Goal: Find contact information: Find contact information

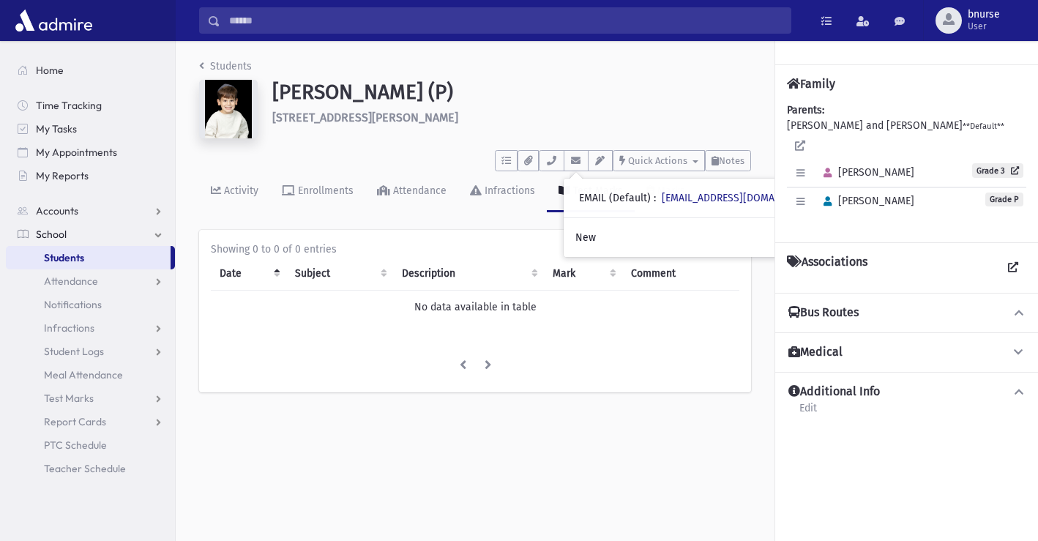
click at [94, 263] on link "Students" at bounding box center [88, 257] width 165 height 23
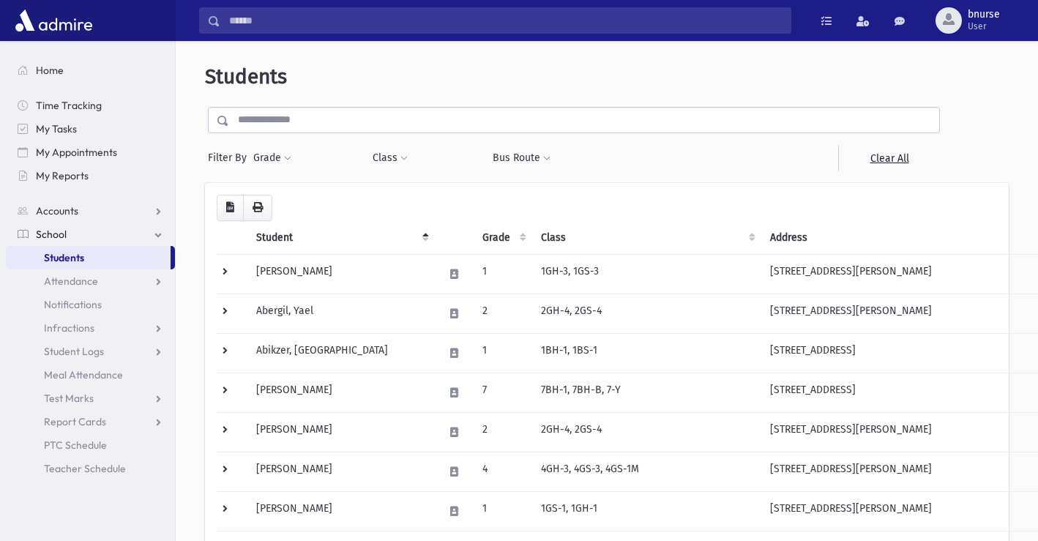
click at [323, 129] on input "text" at bounding box center [584, 120] width 710 height 26
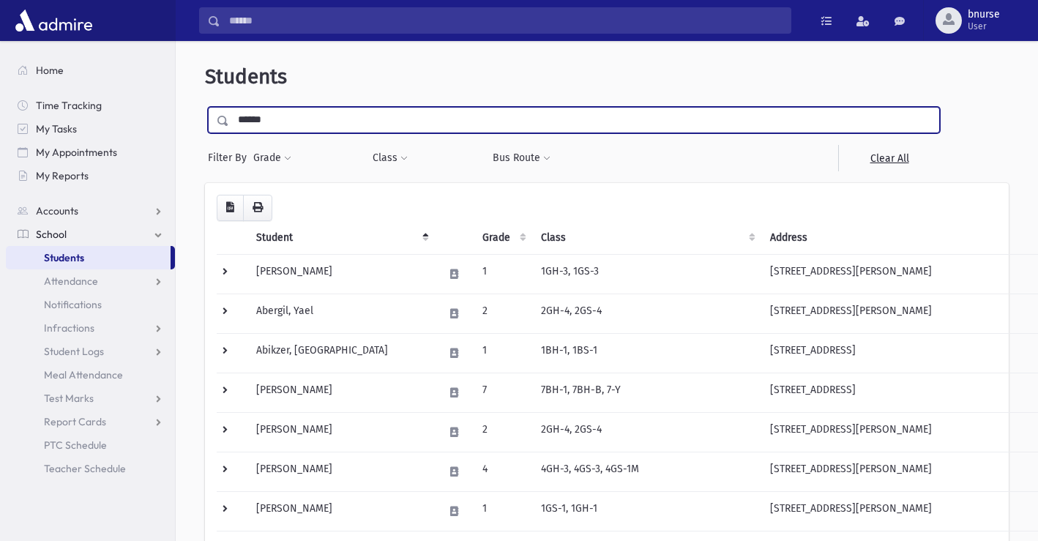
type input "******"
click at [205, 107] on input "submit" at bounding box center [225, 117] width 41 height 20
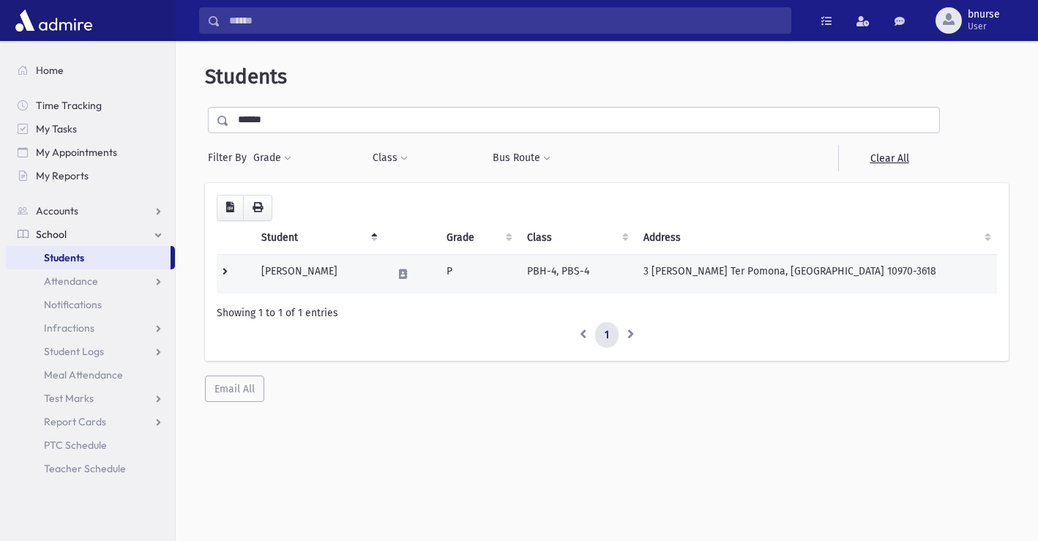
click at [334, 280] on td "[PERSON_NAME]" at bounding box center [317, 274] width 131 height 40
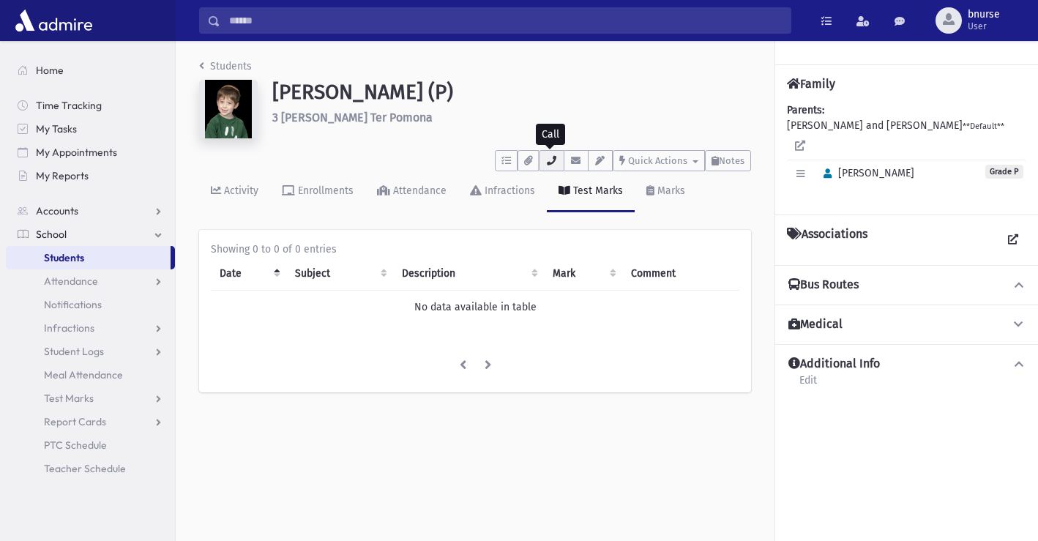
click at [549, 157] on icon "button" at bounding box center [551, 161] width 12 height 10
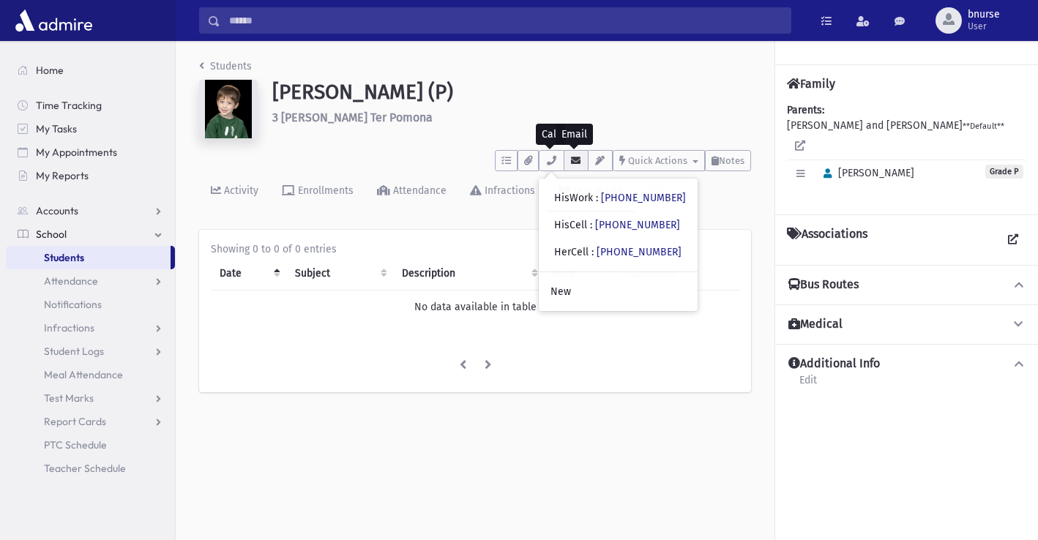
click at [577, 163] on icon "button" at bounding box center [576, 161] width 12 height 10
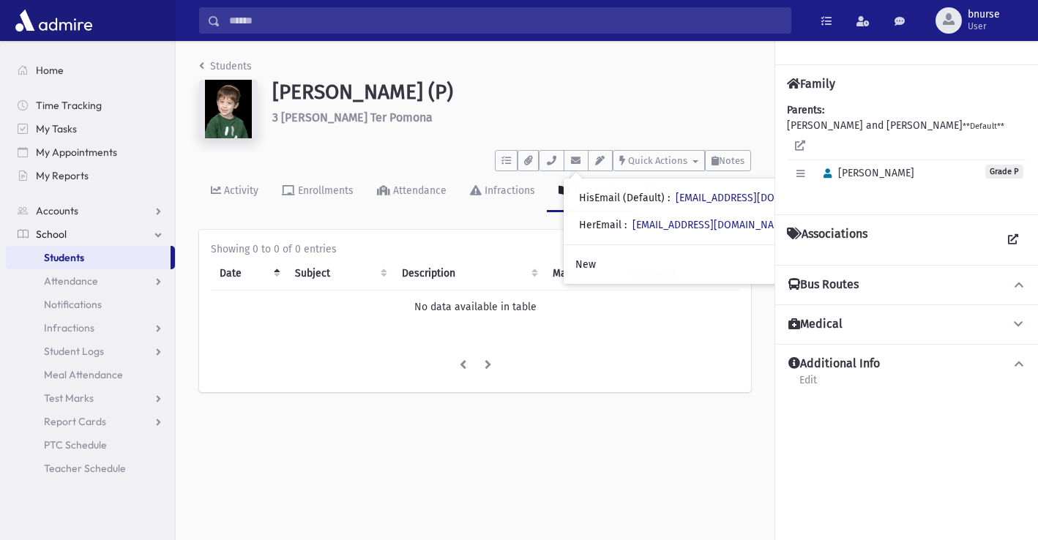
click at [144, 252] on link "Students" at bounding box center [88, 257] width 165 height 23
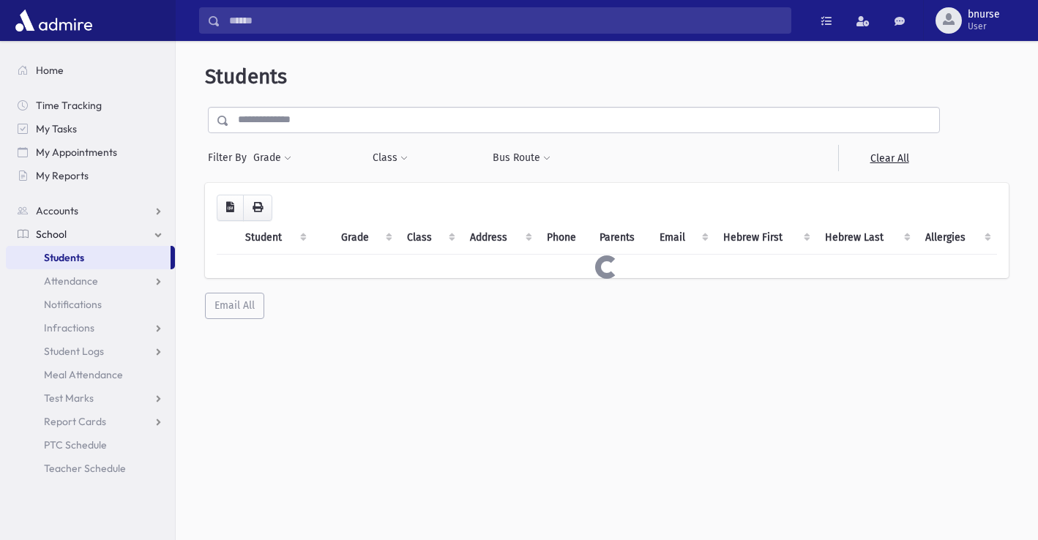
drag, startPoint x: 0, startPoint y: 0, endPoint x: 447, endPoint y: 120, distance: 463.0
click at [447, 120] on input "text" at bounding box center [584, 120] width 710 height 26
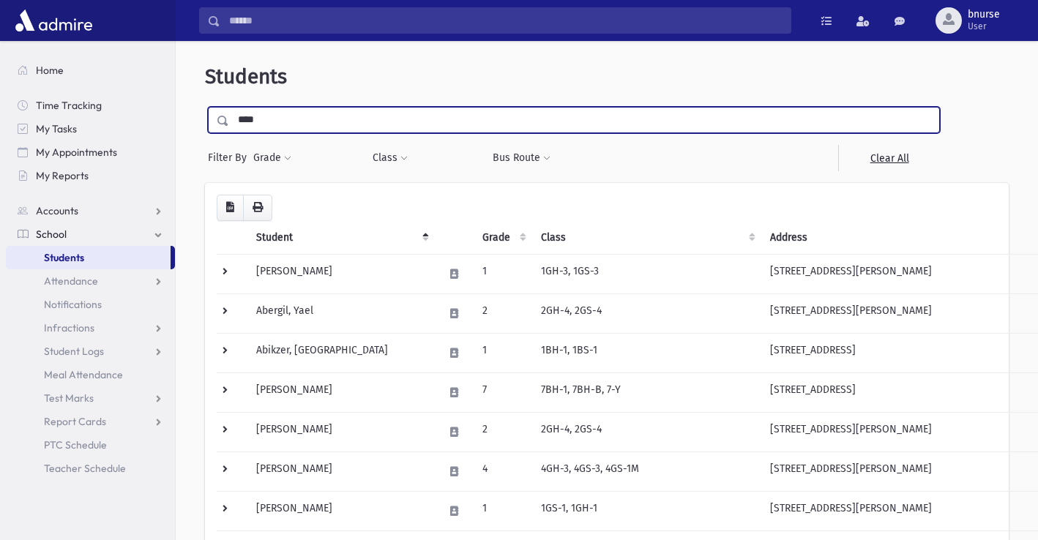
type input "****"
click at [205, 107] on input "submit" at bounding box center [225, 117] width 41 height 20
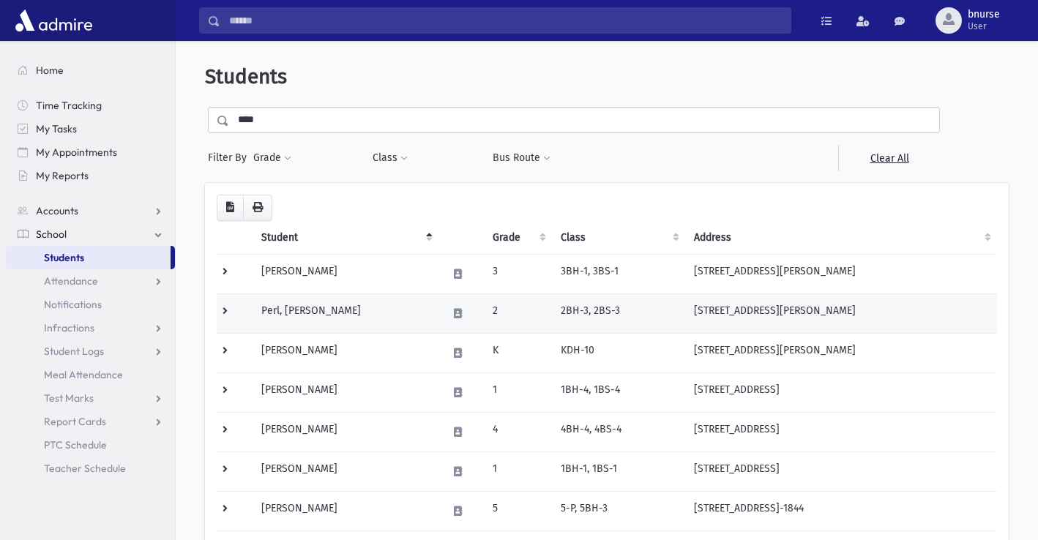
click at [311, 324] on td "Perl, [PERSON_NAME]" at bounding box center [345, 313] width 187 height 40
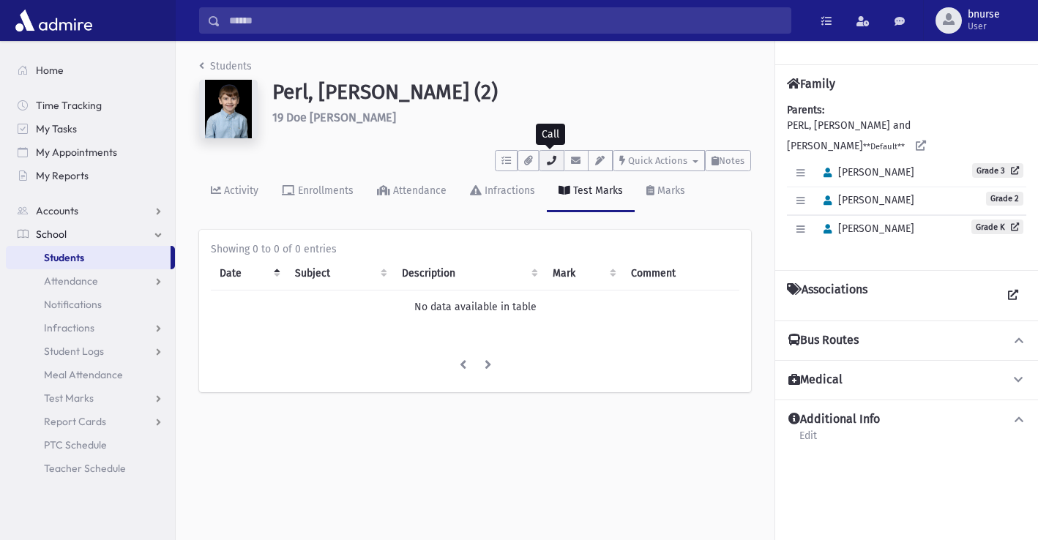
click at [548, 158] on icon "button" at bounding box center [551, 161] width 12 height 10
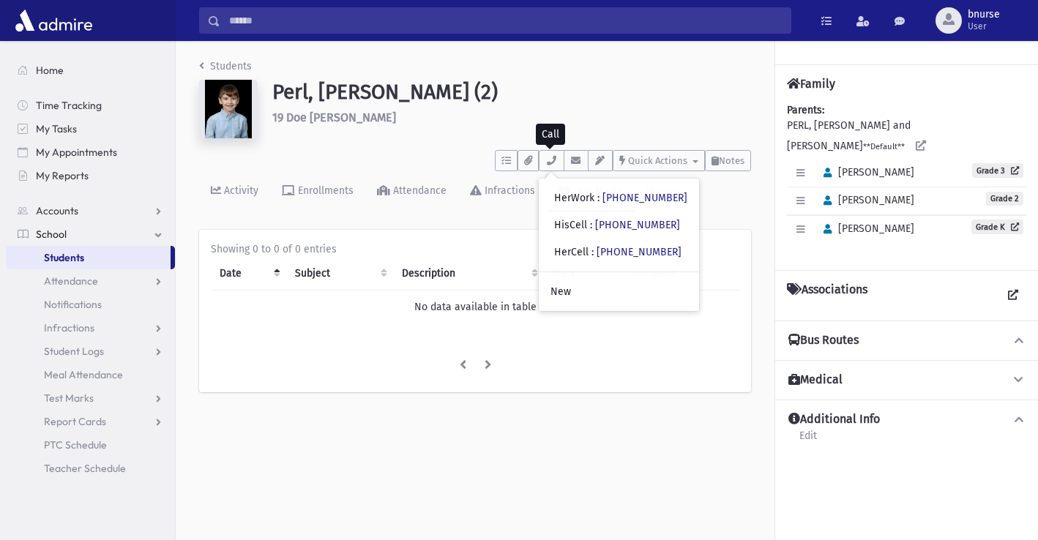
click at [60, 261] on span "Students" at bounding box center [64, 257] width 40 height 13
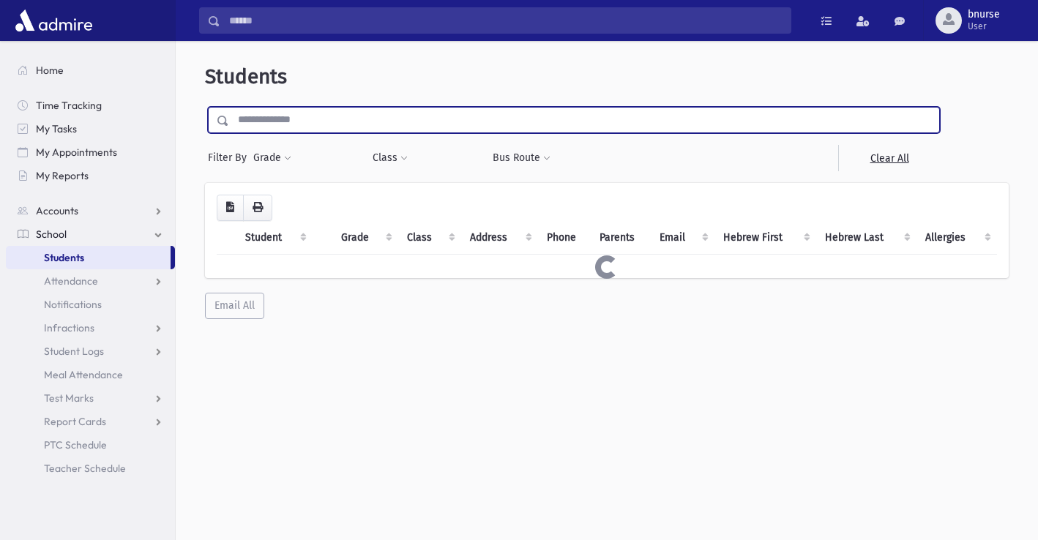
click at [405, 116] on input "text" at bounding box center [584, 120] width 710 height 26
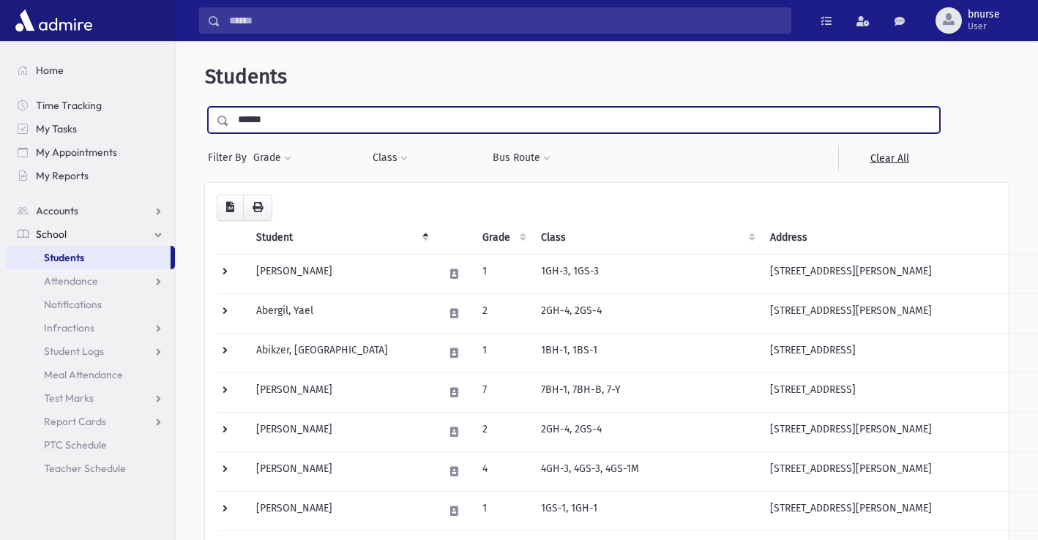
type input "******"
click at [205, 107] on input "submit" at bounding box center [225, 117] width 41 height 20
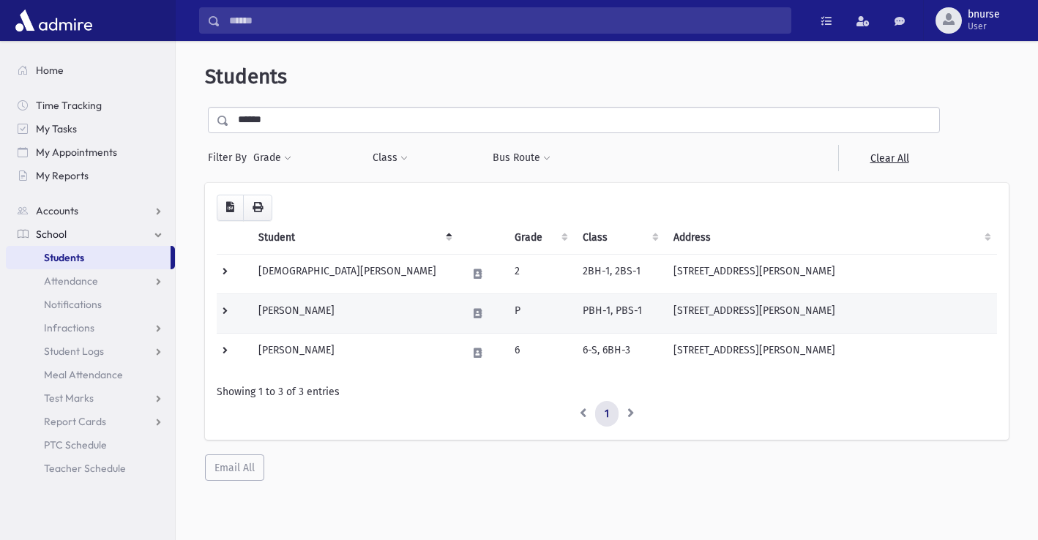
click at [506, 308] on td "P" at bounding box center [540, 313] width 68 height 40
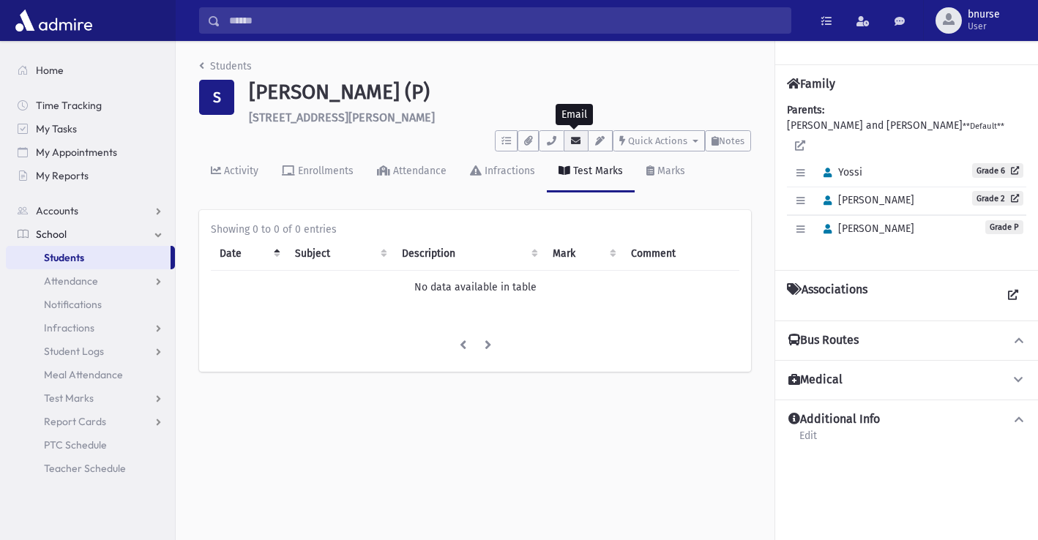
click at [573, 138] on icon "button" at bounding box center [576, 141] width 12 height 10
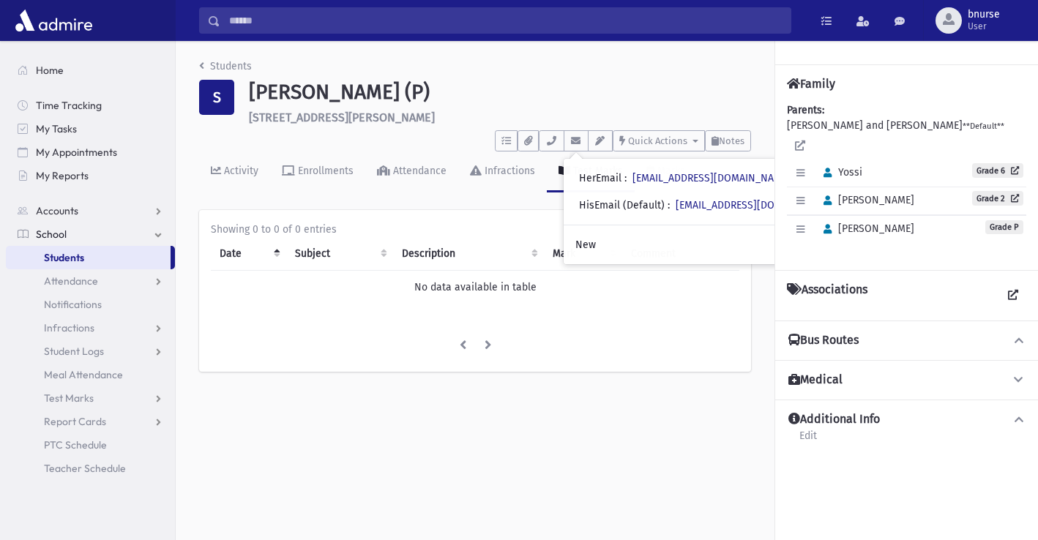
click at [82, 257] on span "Students" at bounding box center [64, 257] width 40 height 13
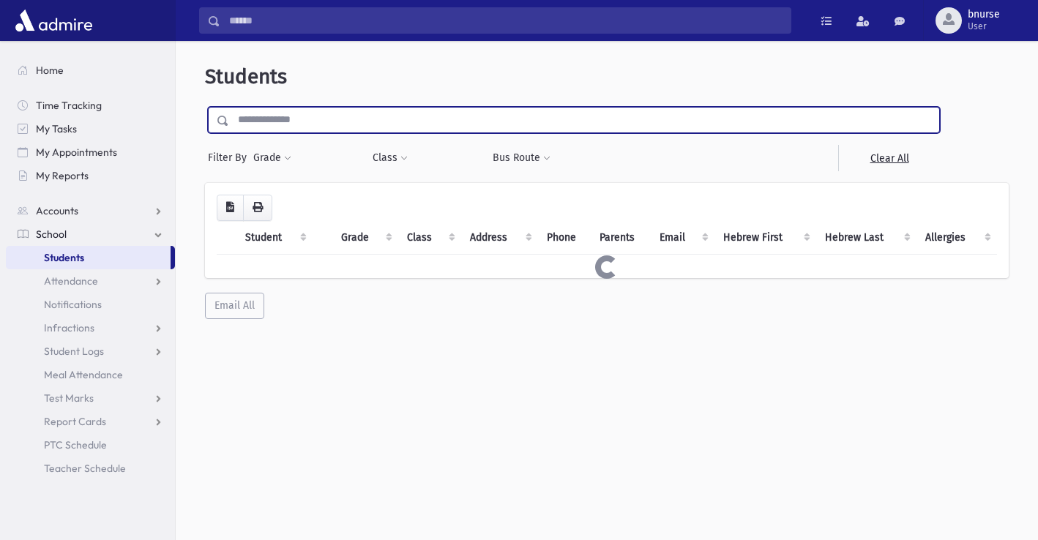
click at [323, 112] on input "text" at bounding box center [584, 120] width 710 height 26
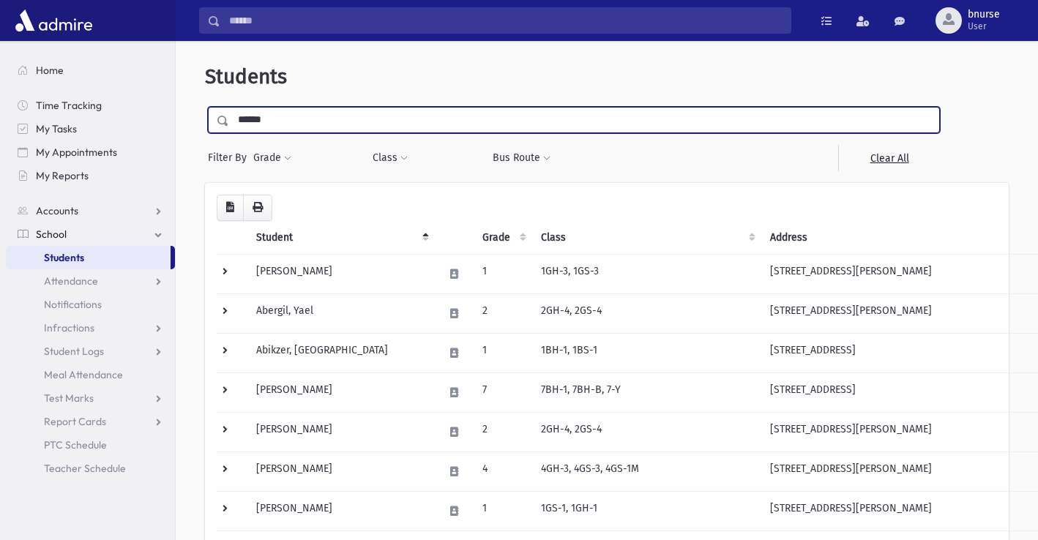
type input "******"
click at [205, 107] on input "submit" at bounding box center [225, 117] width 41 height 20
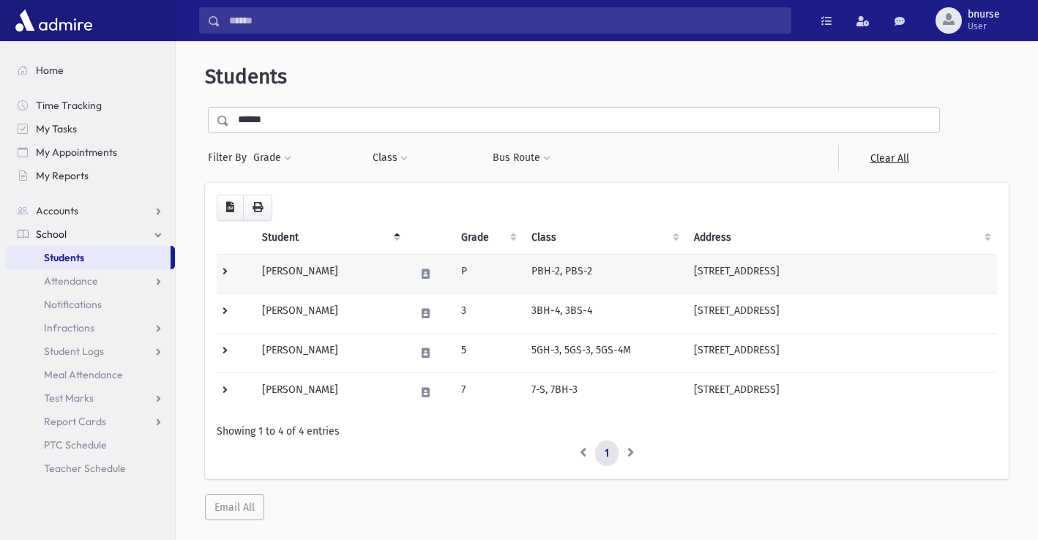
click at [315, 277] on td "Schmulowitz, Ezra" at bounding box center [329, 274] width 152 height 40
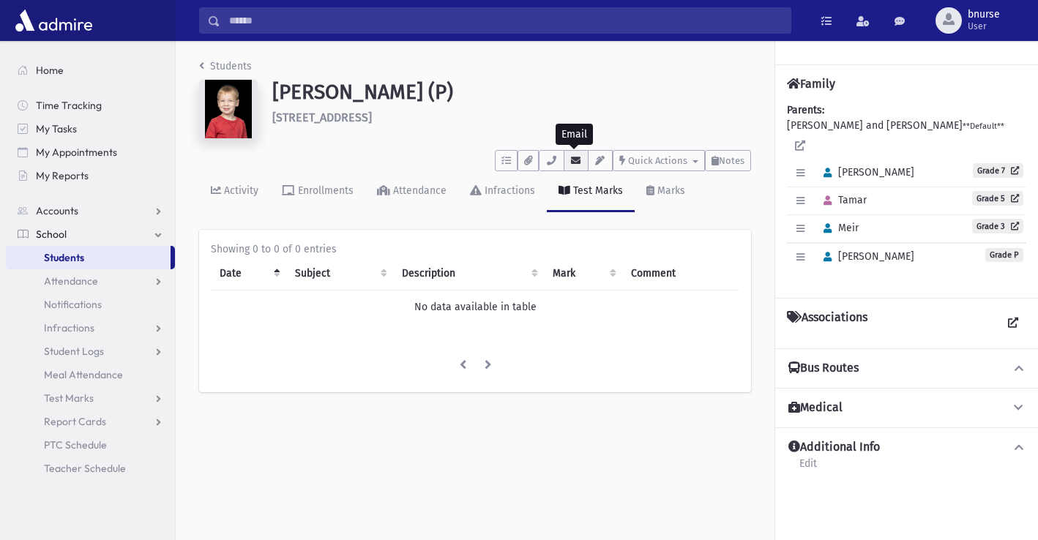
click at [566, 159] on button "button" at bounding box center [576, 160] width 25 height 21
click at [647, 132] on div "Schmulowitz, Ezra (P) 9 Tioken Rd Spring Valley" at bounding box center [511, 112] width 493 height 64
click at [125, 255] on link "Students" at bounding box center [88, 257] width 165 height 23
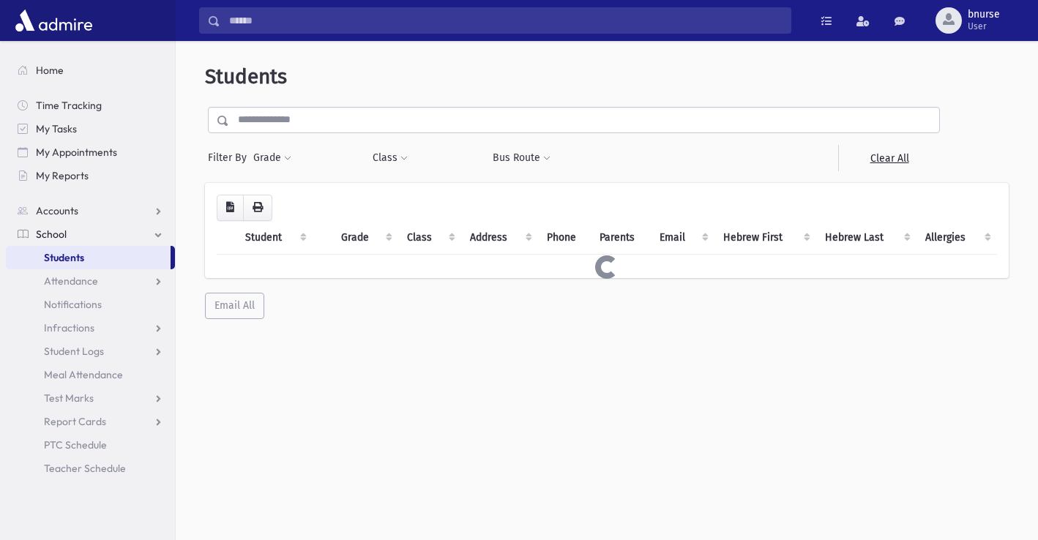
click at [358, 116] on input "text" at bounding box center [584, 120] width 710 height 26
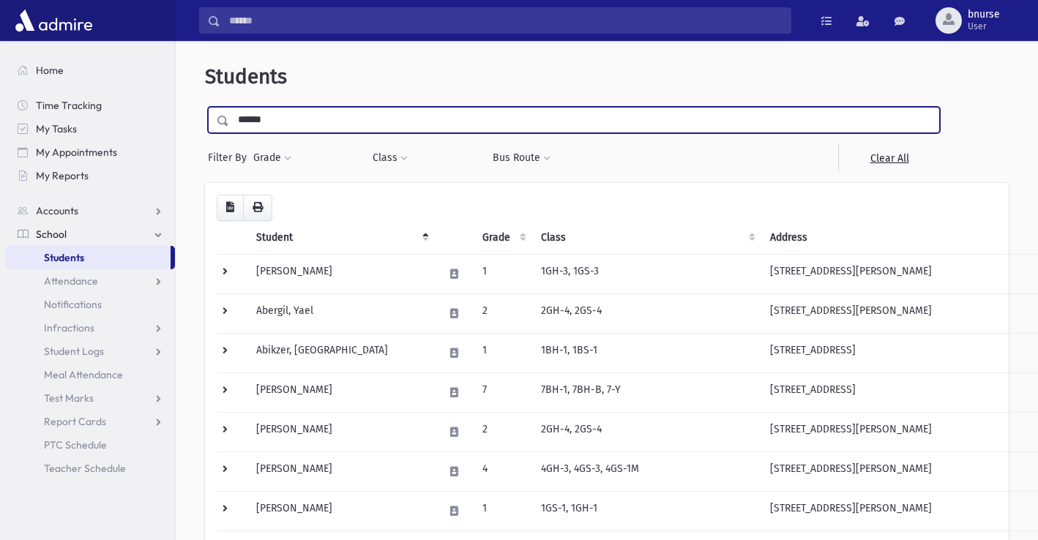
type input "******"
click at [205, 107] on input "submit" at bounding box center [225, 117] width 41 height 20
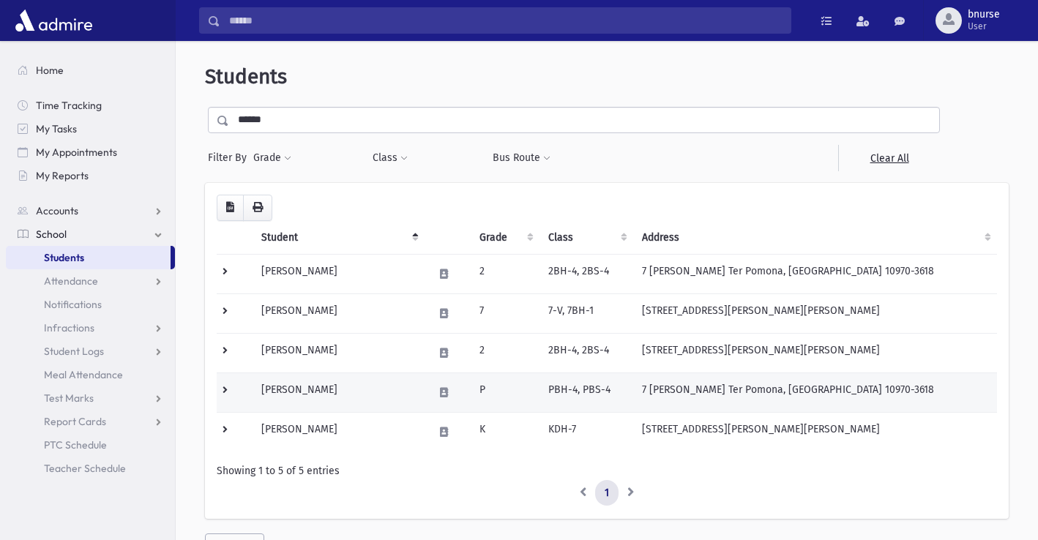
click at [673, 382] on td "7 [PERSON_NAME] Ter Pomona, [GEOGRAPHIC_DATA] 10970-3618" at bounding box center [815, 393] width 364 height 40
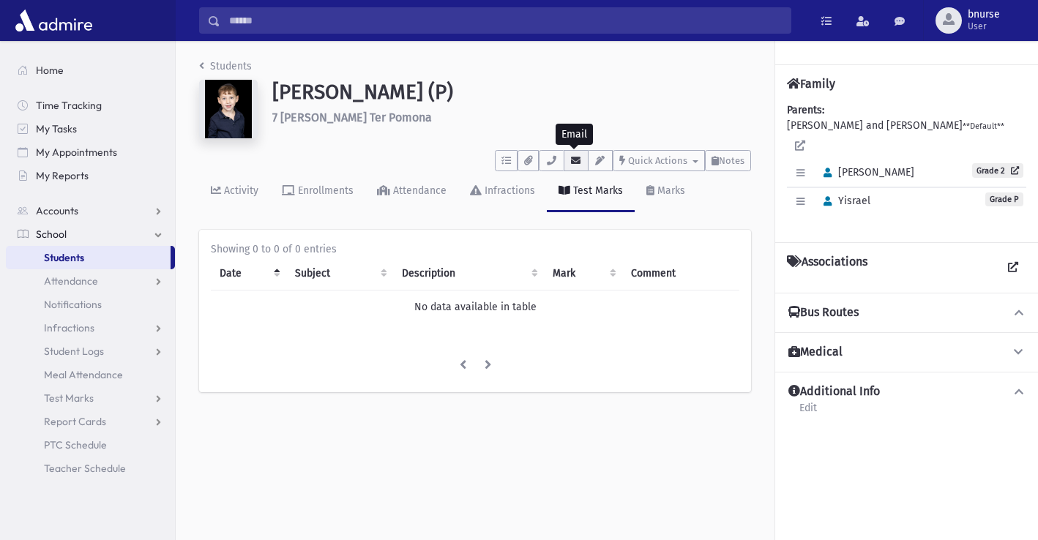
click at [571, 165] on icon "button" at bounding box center [576, 161] width 12 height 10
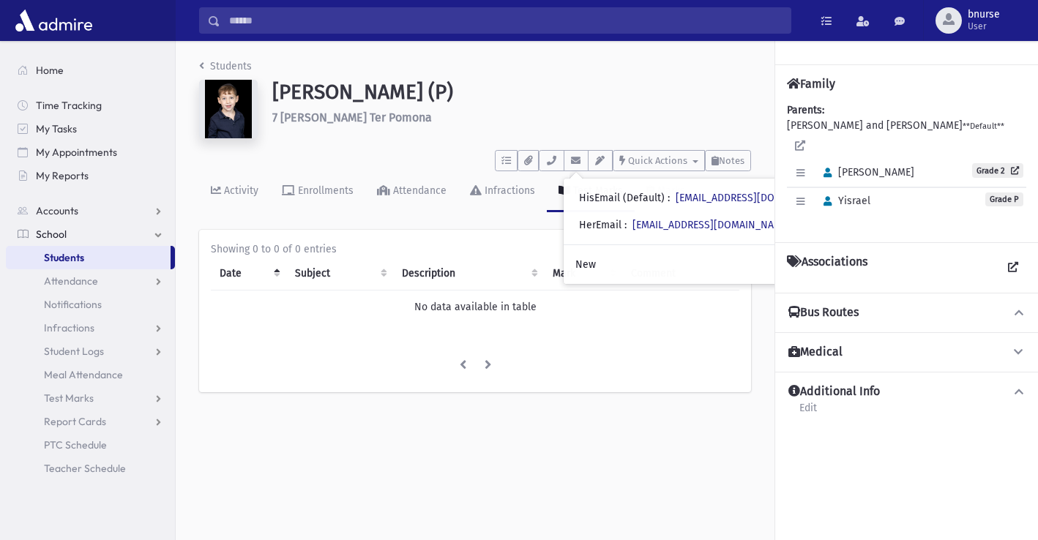
click at [662, 114] on h6 "7 Gessner Ter Pomona" at bounding box center [511, 118] width 479 height 14
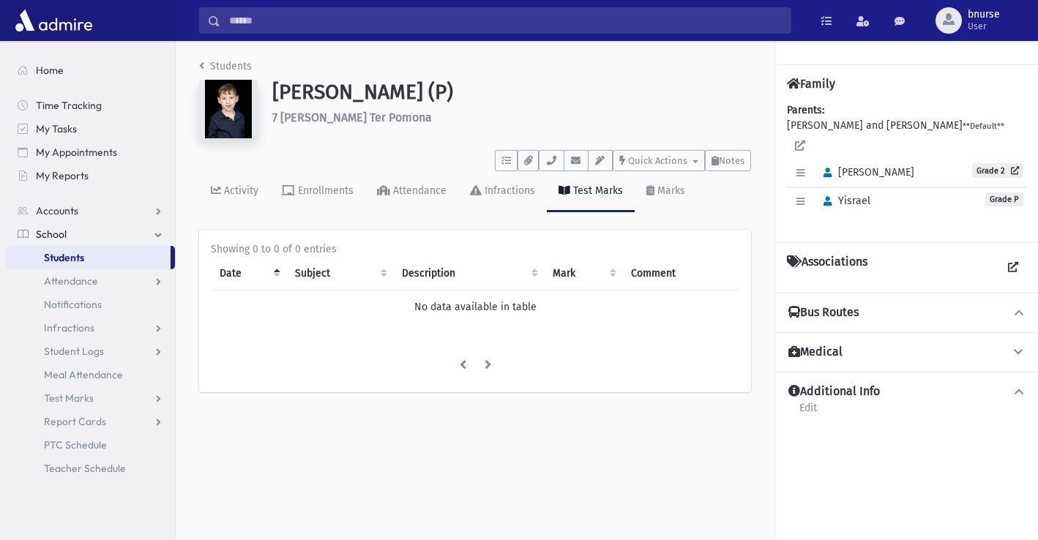
click at [68, 256] on span "Students" at bounding box center [64, 257] width 40 height 13
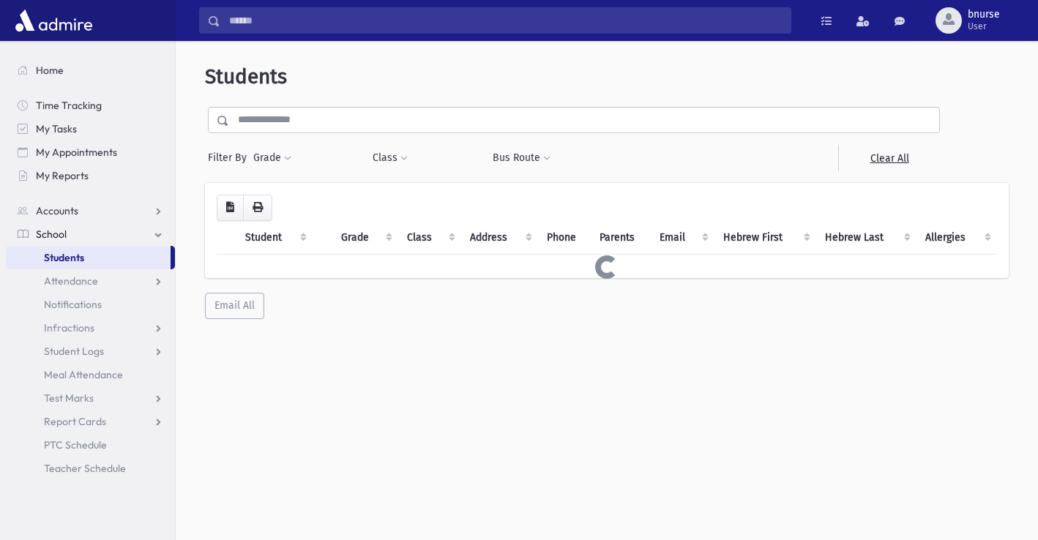
click at [479, 113] on input "text" at bounding box center [584, 120] width 710 height 26
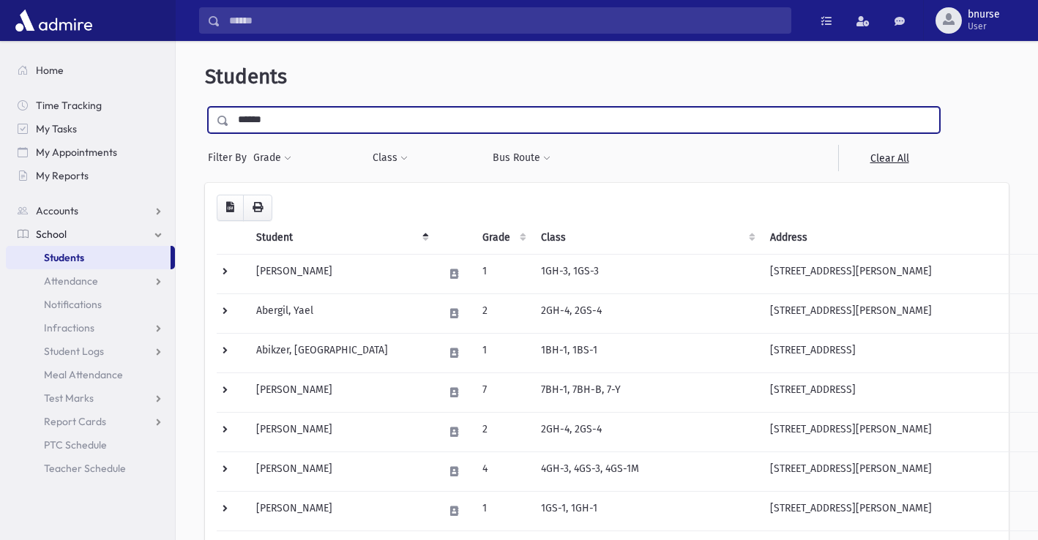
type input "******"
click at [205, 107] on input "submit" at bounding box center [225, 117] width 41 height 20
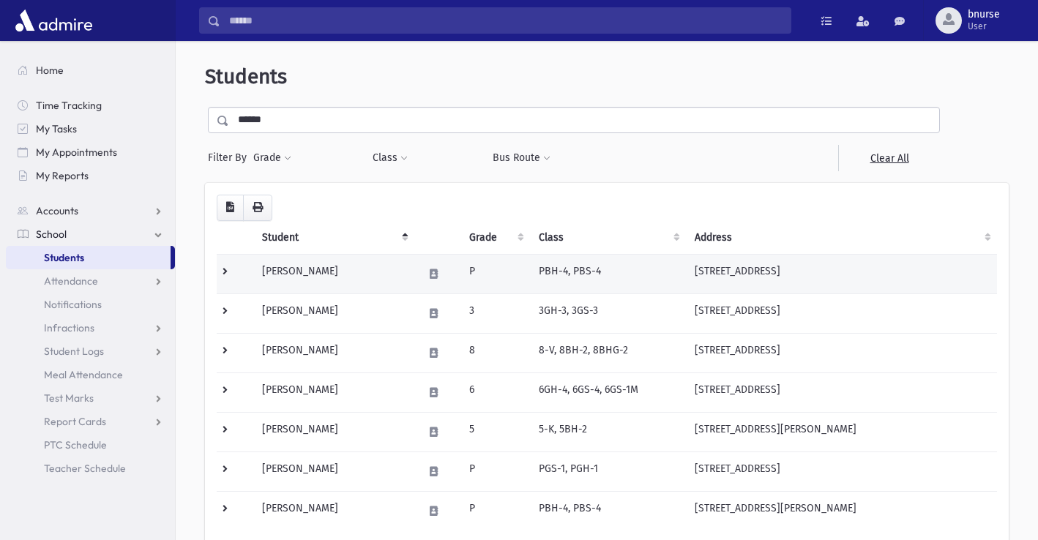
click at [293, 268] on td "Silber, Aron" at bounding box center [333, 274] width 161 height 40
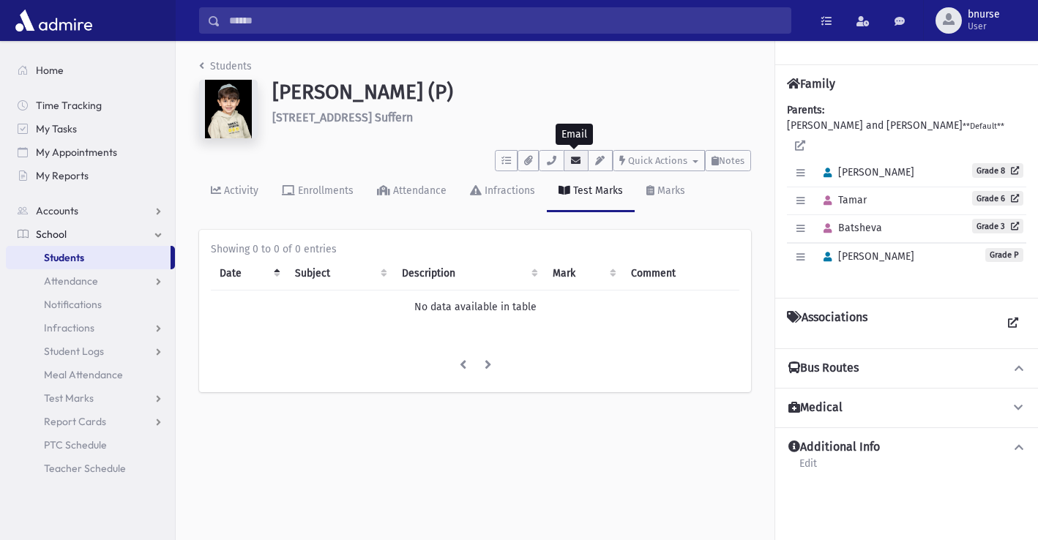
click at [578, 163] on icon "button" at bounding box center [576, 161] width 12 height 10
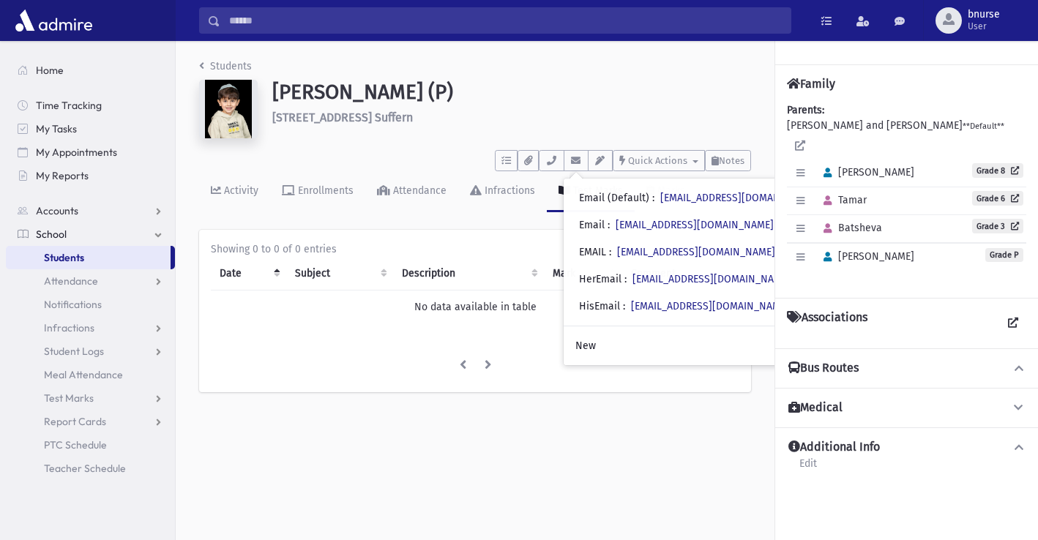
click at [109, 258] on link "Students" at bounding box center [88, 257] width 165 height 23
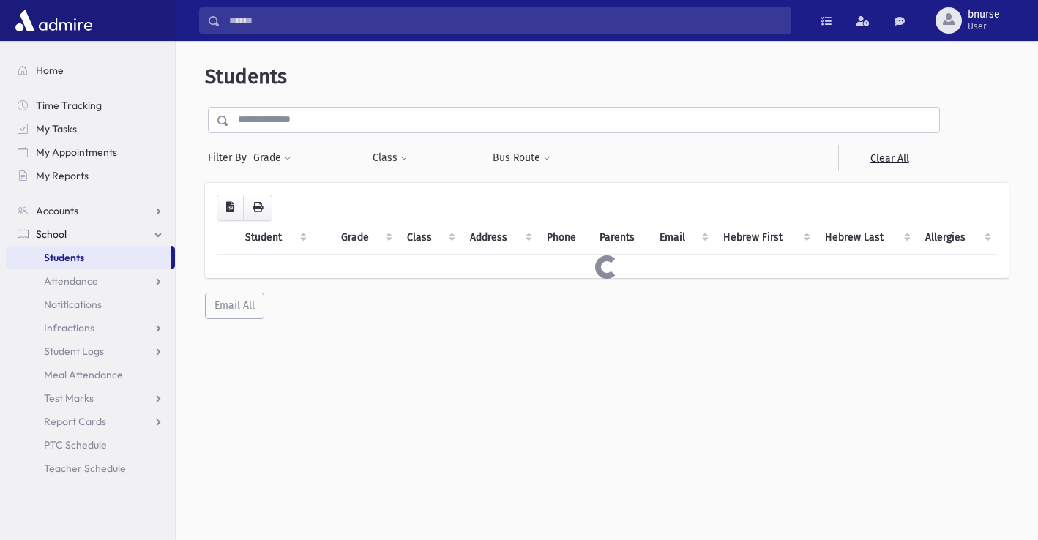
click at [367, 119] on input "text" at bounding box center [584, 120] width 710 height 26
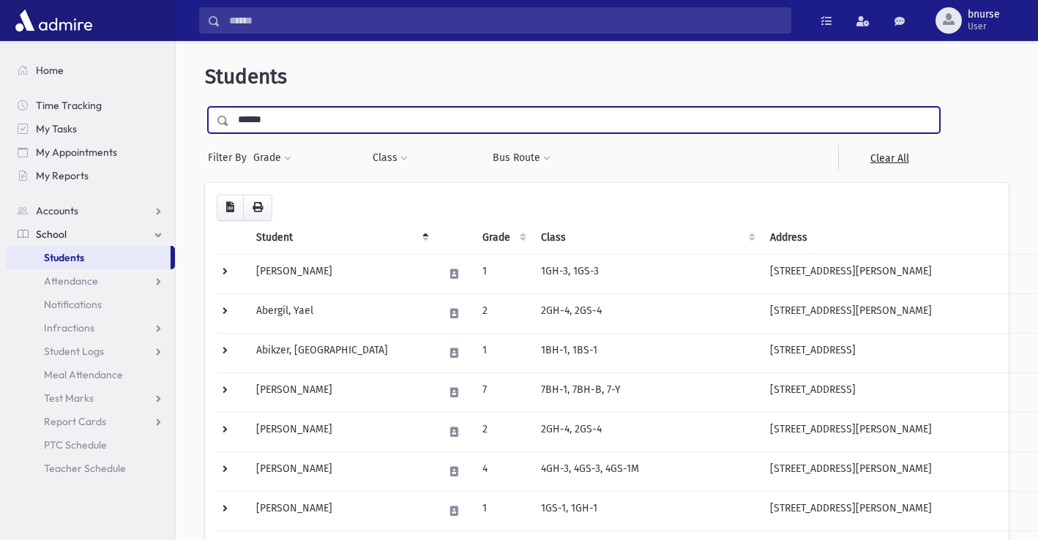
type input "******"
click at [205, 107] on input "submit" at bounding box center [225, 117] width 41 height 20
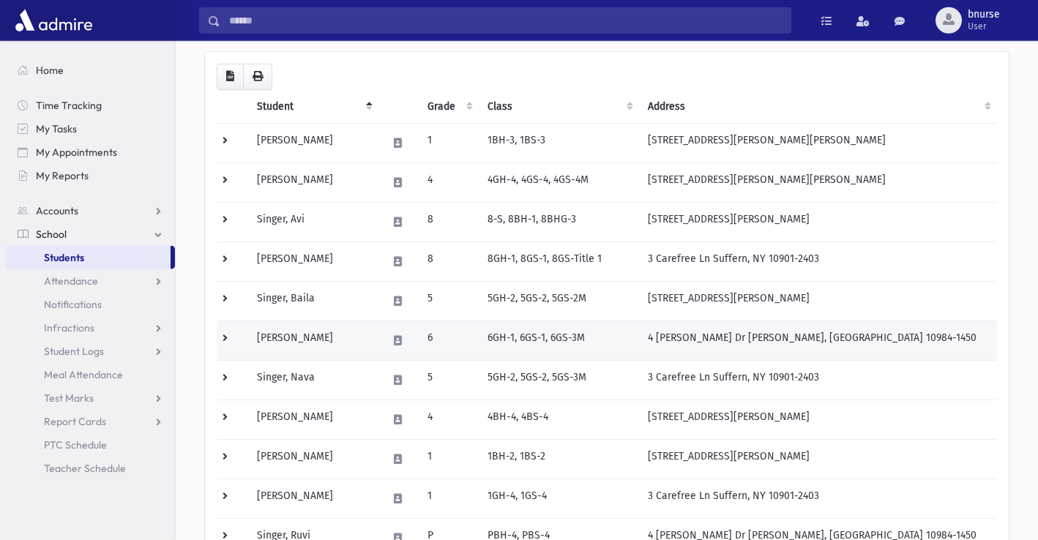
scroll to position [149, 0]
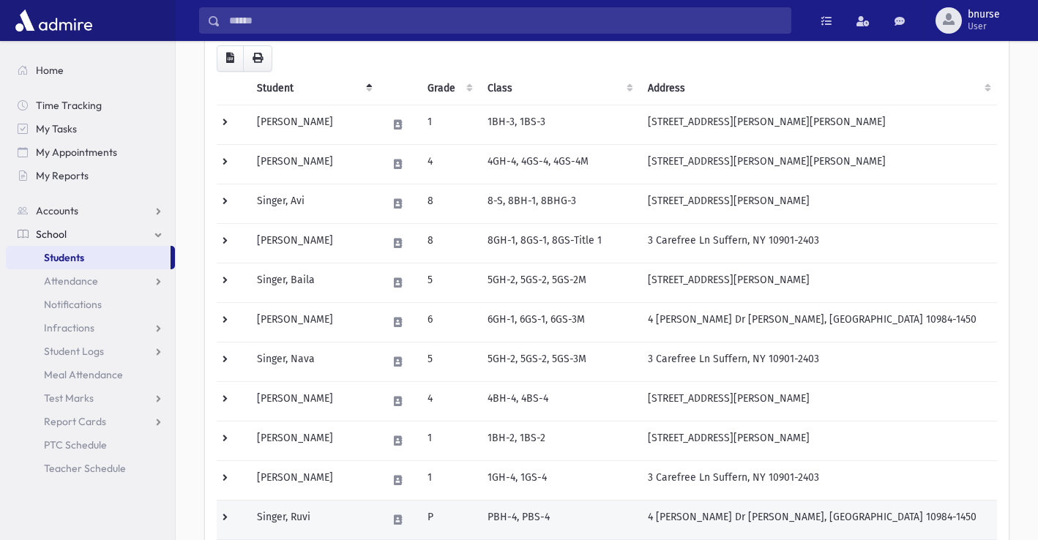
click at [324, 516] on td "Singer, Ruvi" at bounding box center [313, 520] width 130 height 40
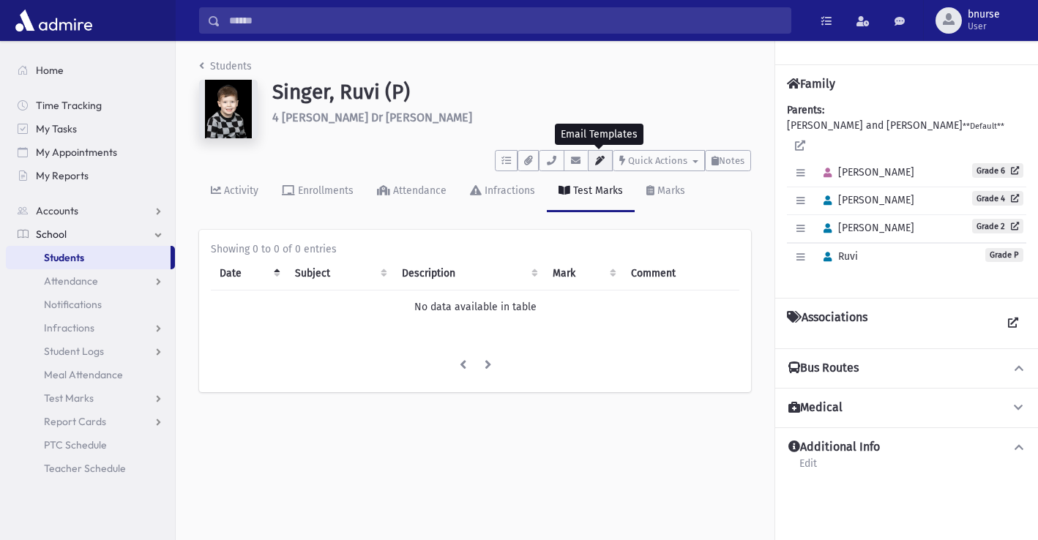
click at [588, 162] on button "button" at bounding box center [600, 160] width 25 height 21
click at [578, 163] on icon "button" at bounding box center [576, 161] width 12 height 10
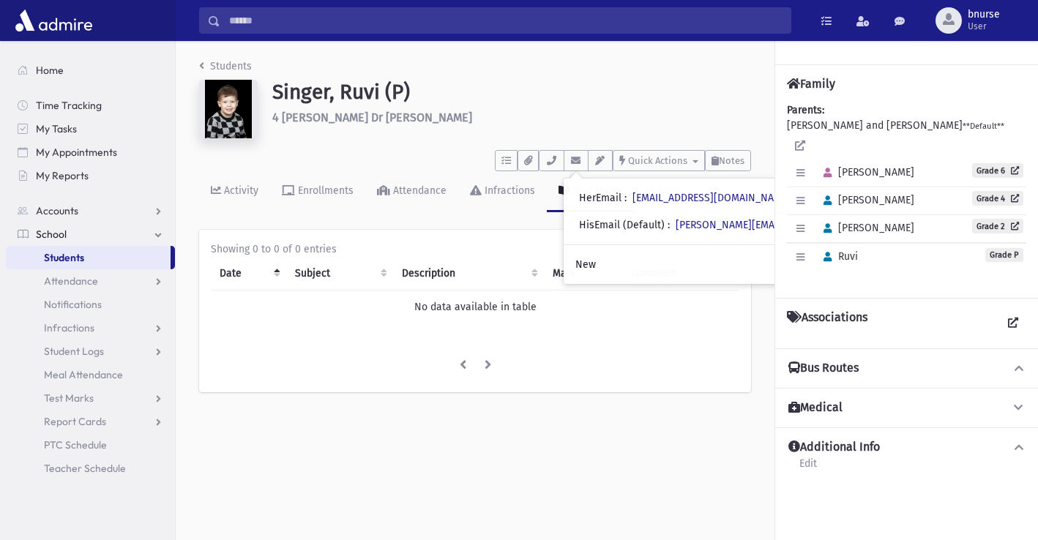
click at [86, 259] on link "Students" at bounding box center [88, 257] width 165 height 23
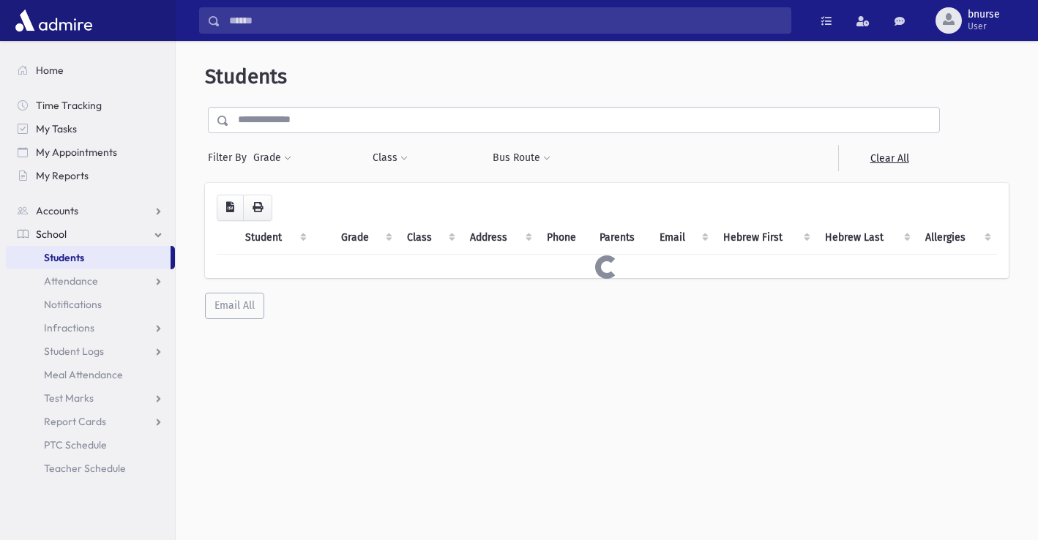
click at [323, 127] on input "text" at bounding box center [584, 120] width 710 height 26
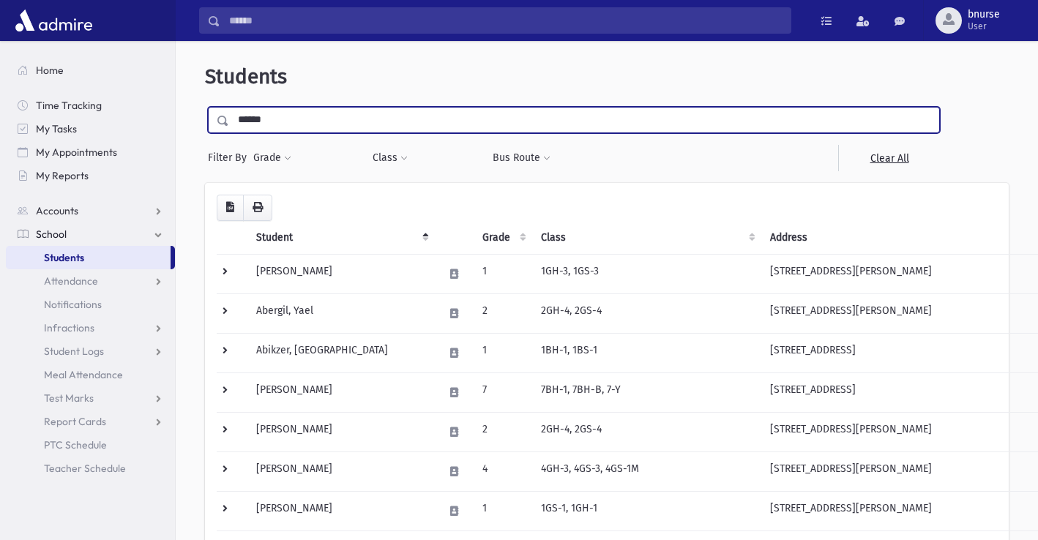
type input "******"
click at [205, 107] on input "submit" at bounding box center [225, 117] width 41 height 20
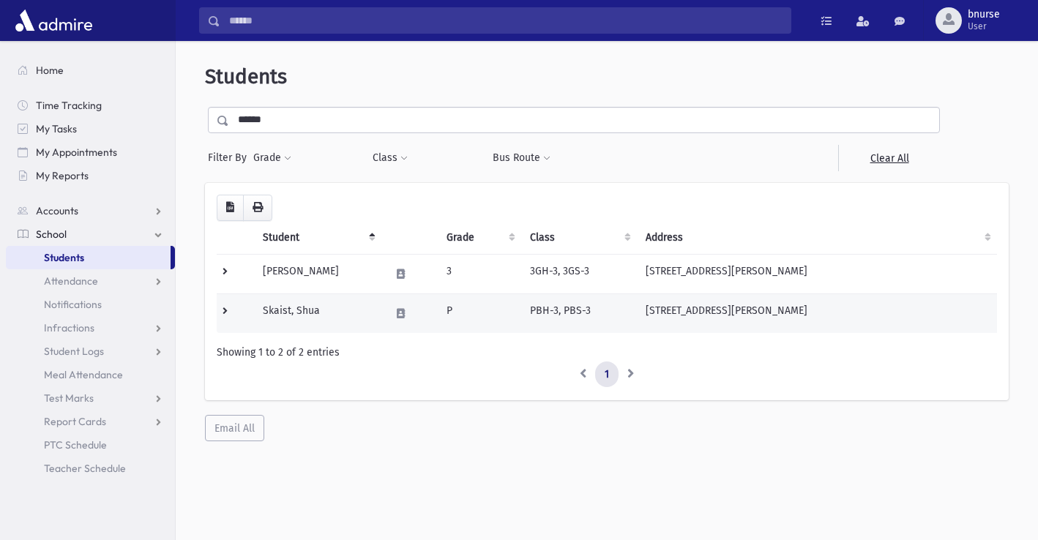
click at [313, 307] on td "Skaist, Shua" at bounding box center [317, 313] width 127 height 40
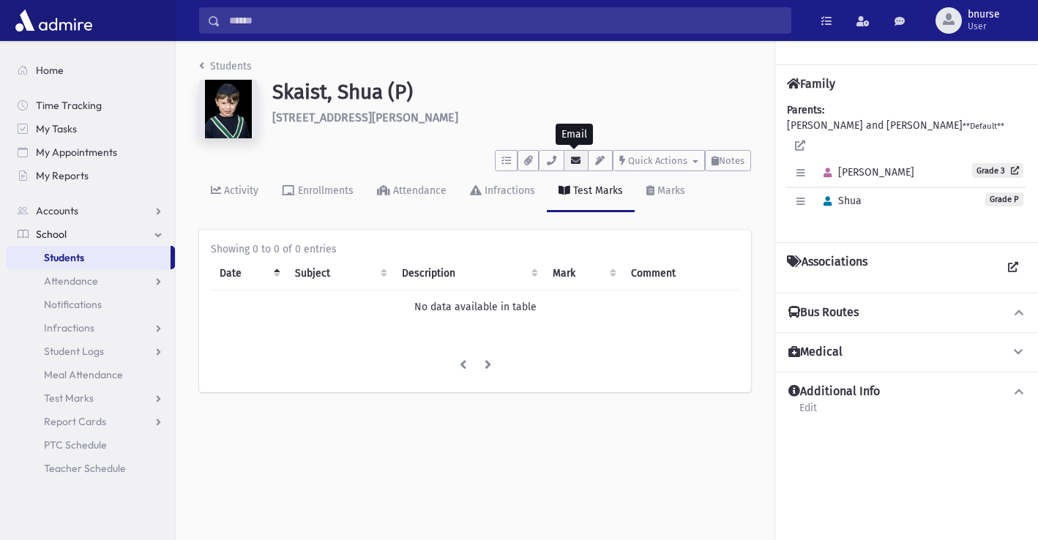
click at [568, 160] on button "button" at bounding box center [576, 160] width 25 height 21
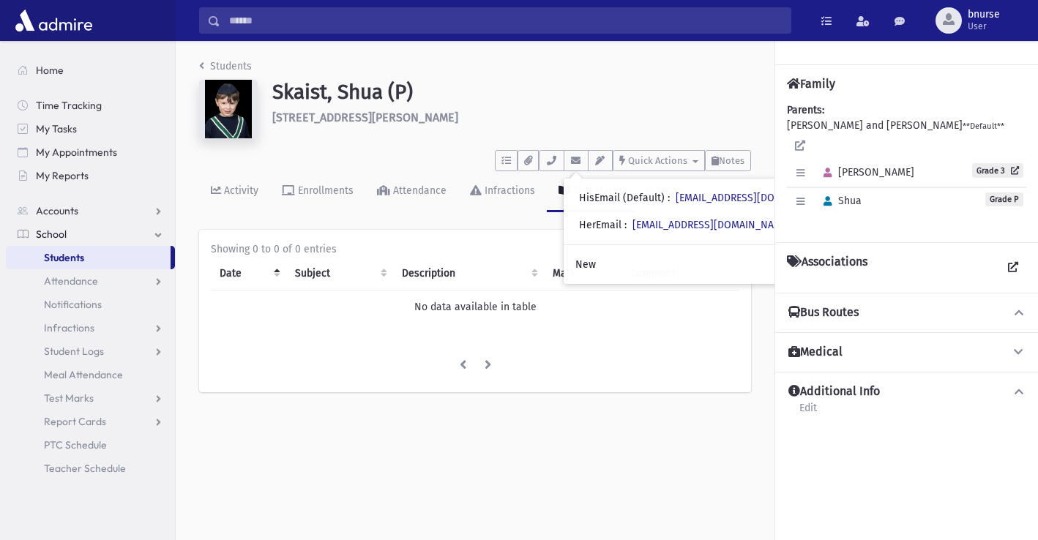
click at [107, 257] on link "Students" at bounding box center [88, 257] width 165 height 23
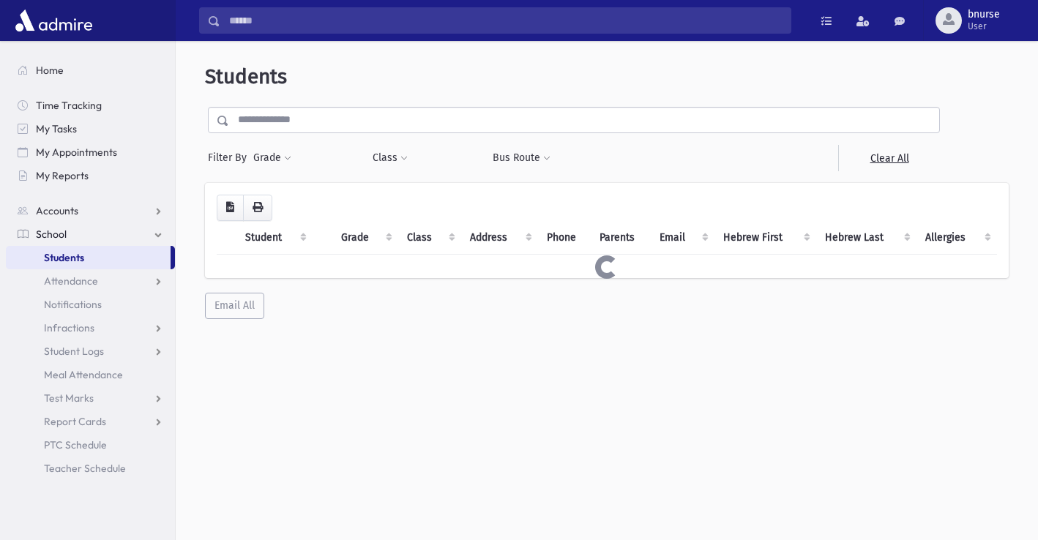
click at [280, 124] on input "text" at bounding box center [584, 120] width 710 height 26
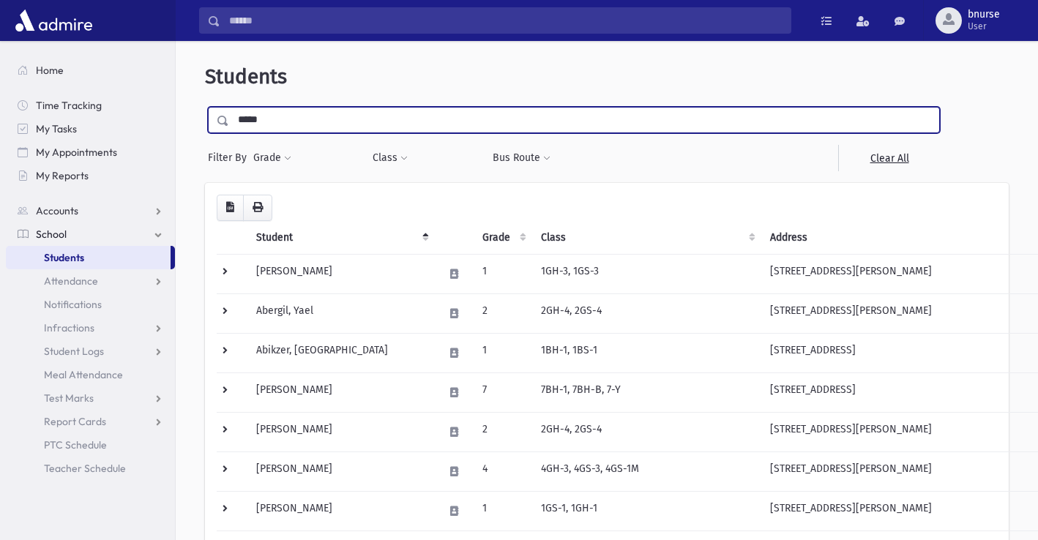
type input "*****"
click at [205, 107] on input "submit" at bounding box center [225, 117] width 41 height 20
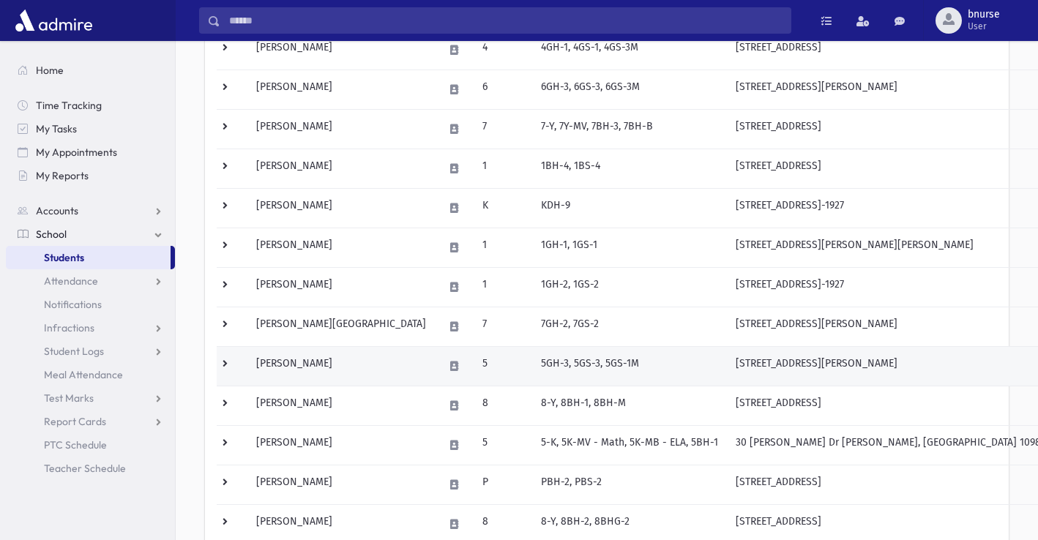
scroll to position [373, 0]
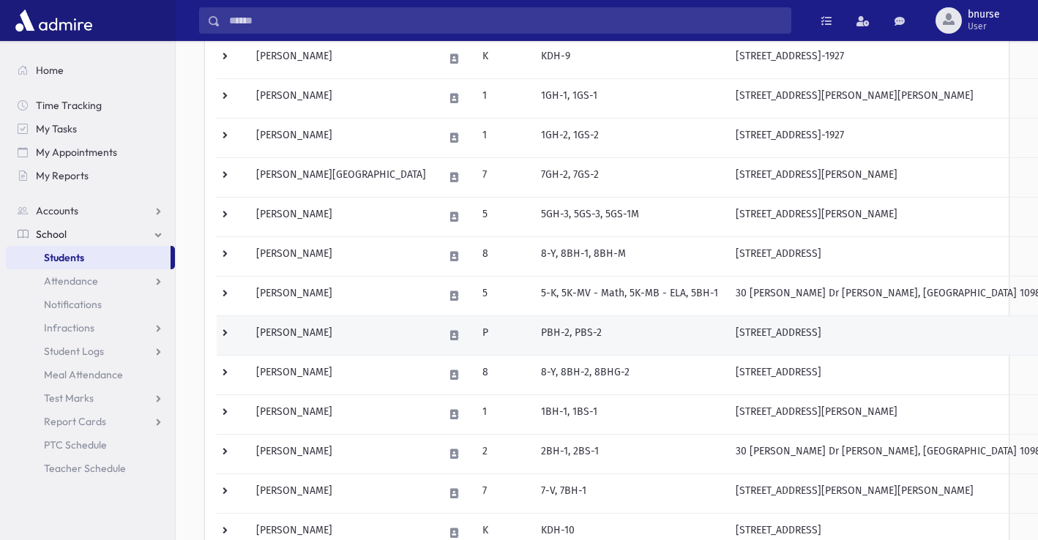
click at [314, 339] on td "Stern, Shmuel" at bounding box center [340, 335] width 187 height 40
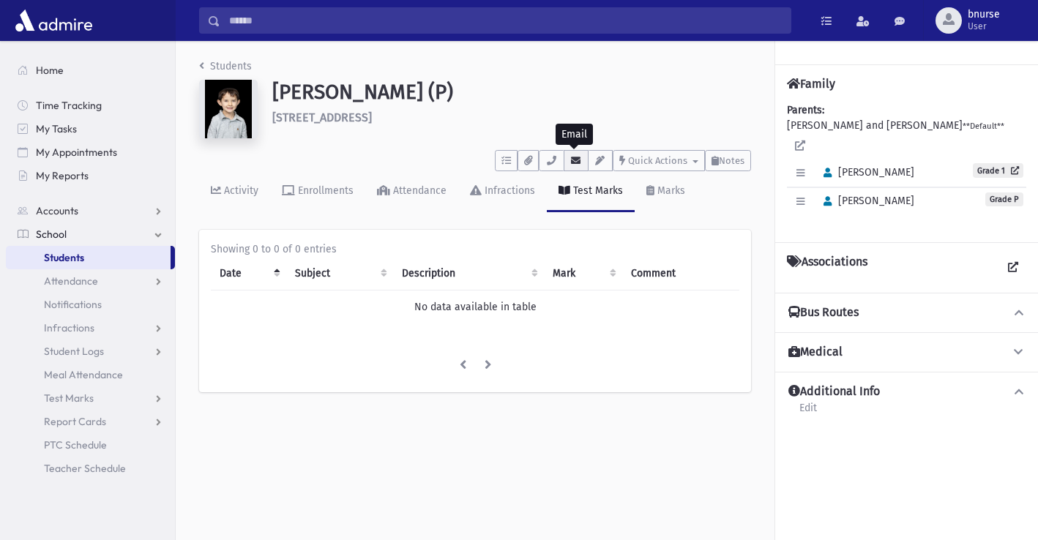
click at [572, 158] on icon "button" at bounding box center [576, 161] width 12 height 10
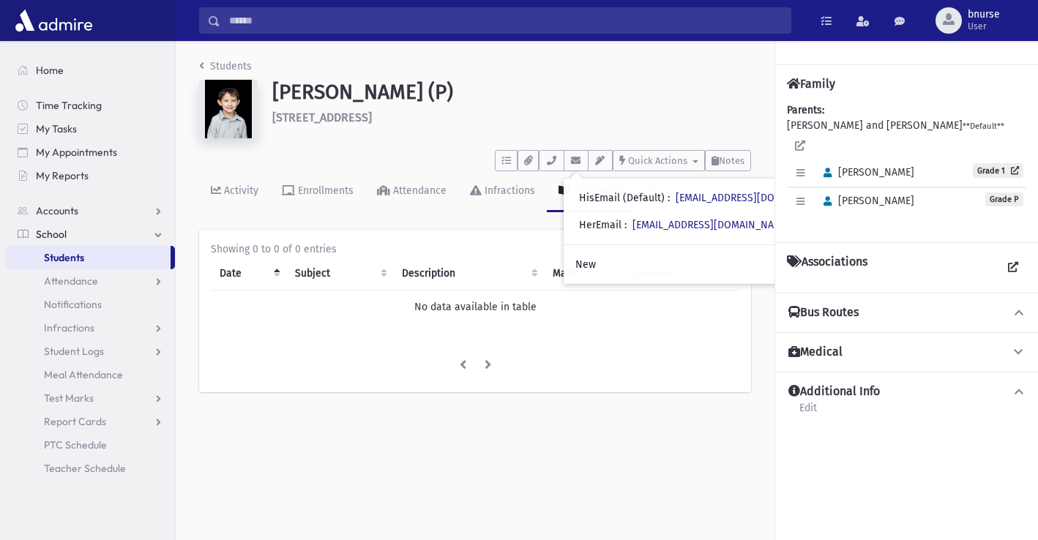
click at [723, 81] on h1 "Stern, Shmuel (P)" at bounding box center [511, 92] width 479 height 25
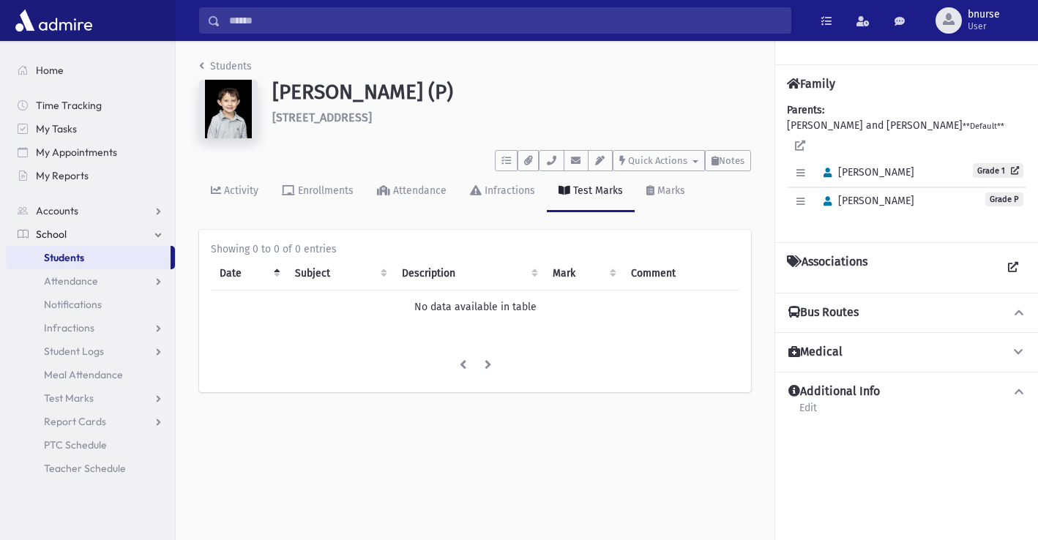
click at [122, 256] on link "Students" at bounding box center [88, 257] width 165 height 23
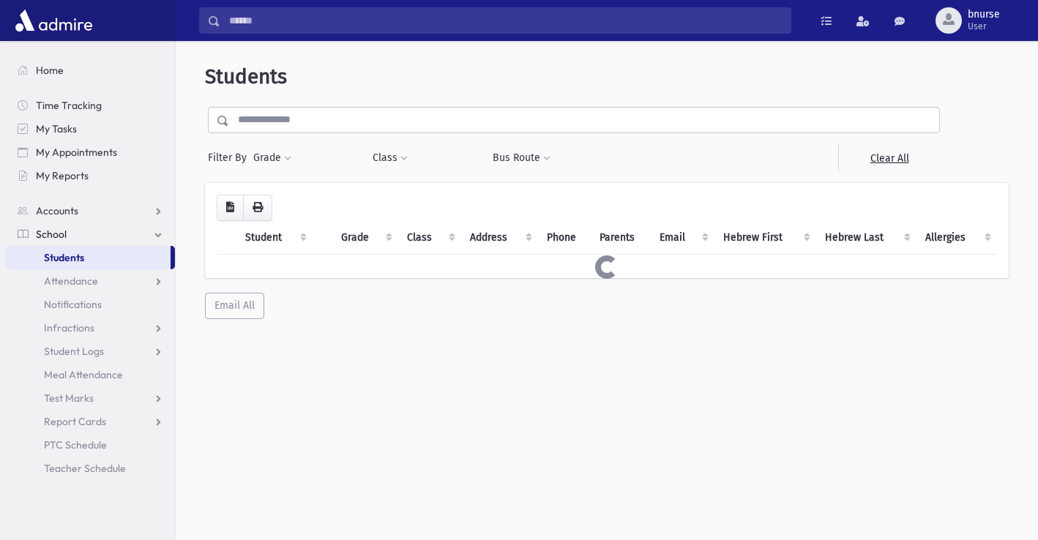
click at [351, 124] on input "text" at bounding box center [584, 120] width 710 height 26
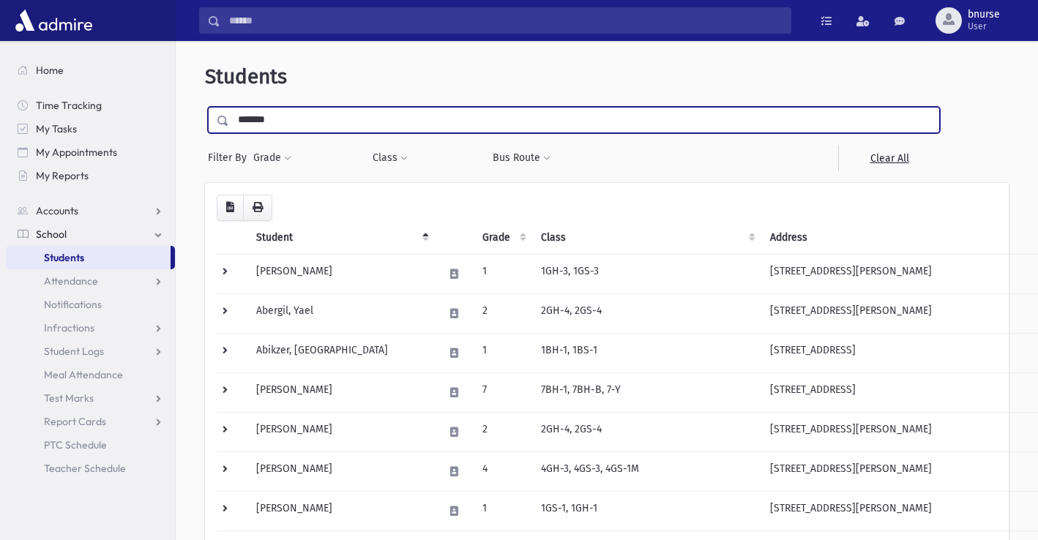
type input "*******"
click at [205, 107] on input "submit" at bounding box center [225, 117] width 41 height 20
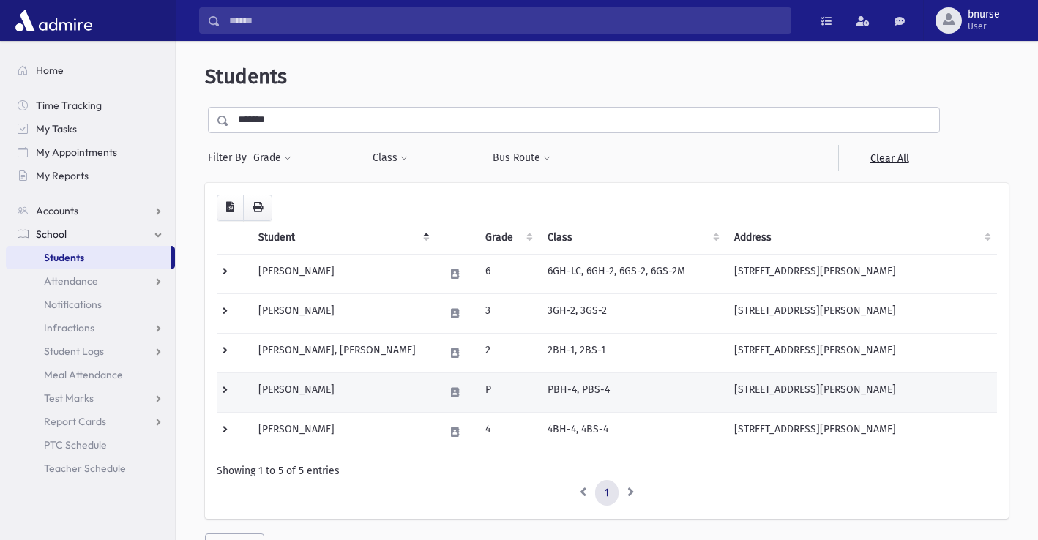
click at [311, 393] on td "[PERSON_NAME]" at bounding box center [343, 393] width 186 height 40
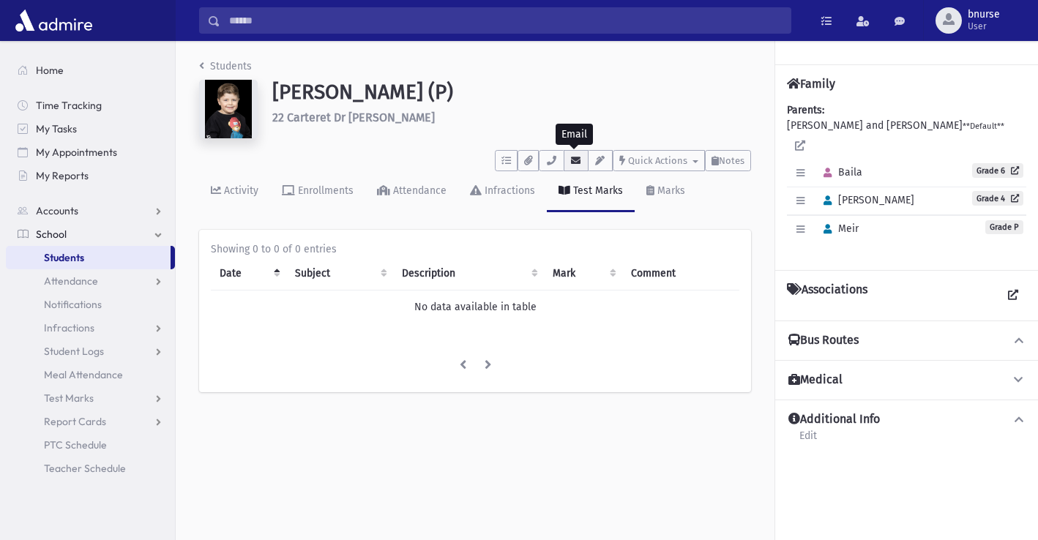
click at [568, 160] on button "button" at bounding box center [576, 160] width 25 height 21
